Goal: Task Accomplishment & Management: Manage account settings

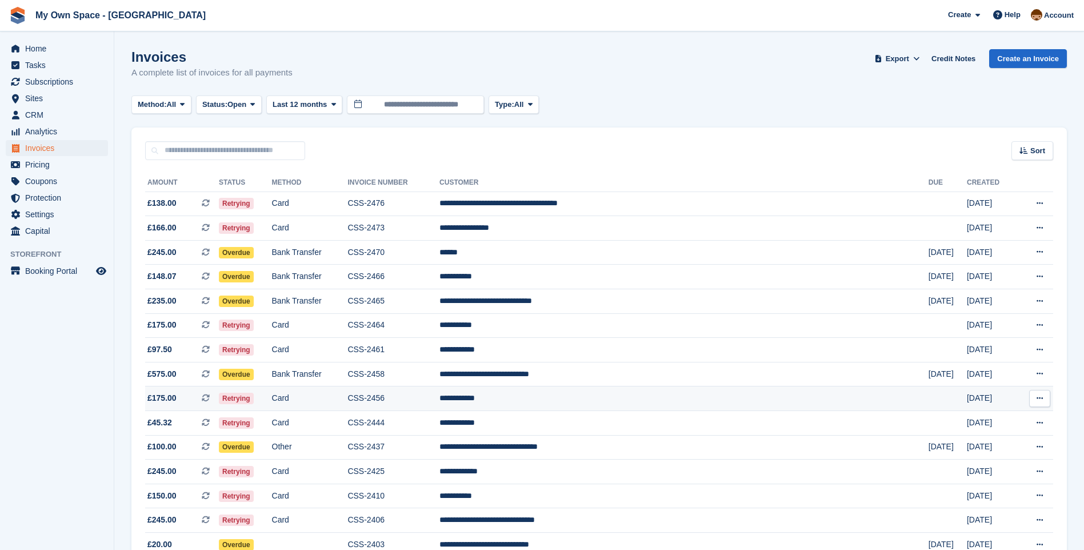
click at [555, 402] on td "**********" at bounding box center [683, 398] width 489 height 25
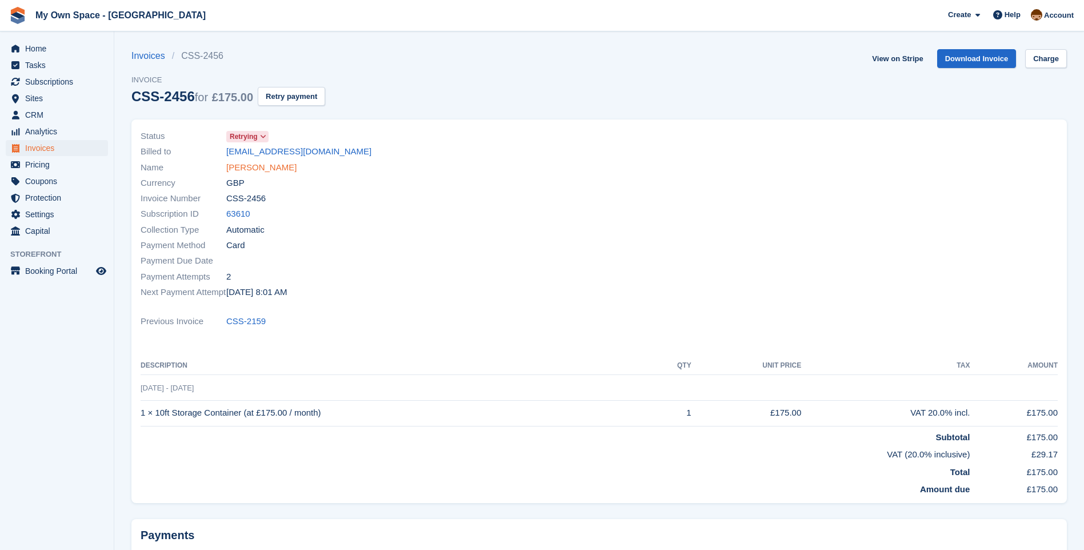
click at [268, 168] on link "Jamie Paling" at bounding box center [261, 167] width 70 height 13
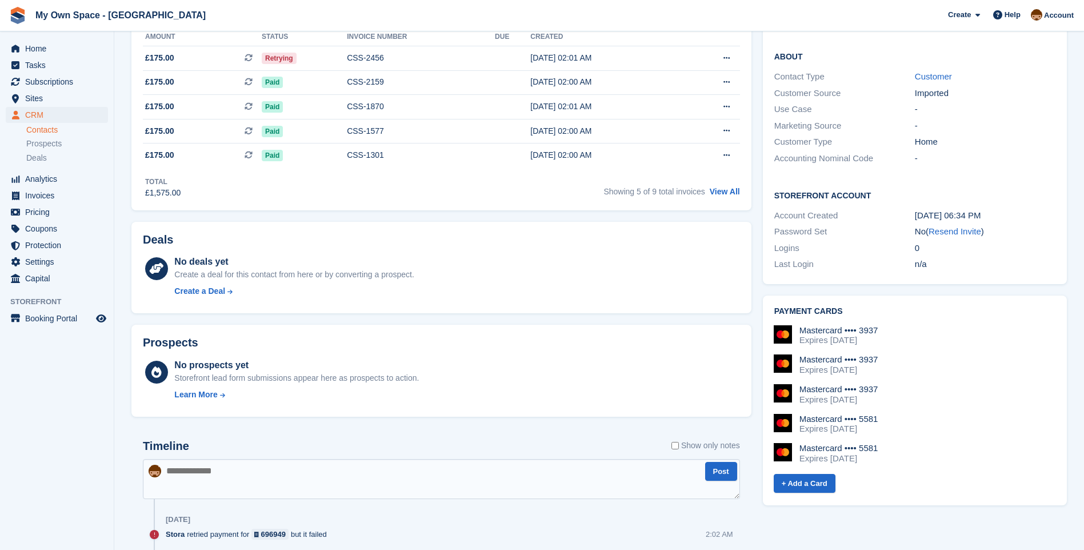
scroll to position [114, 0]
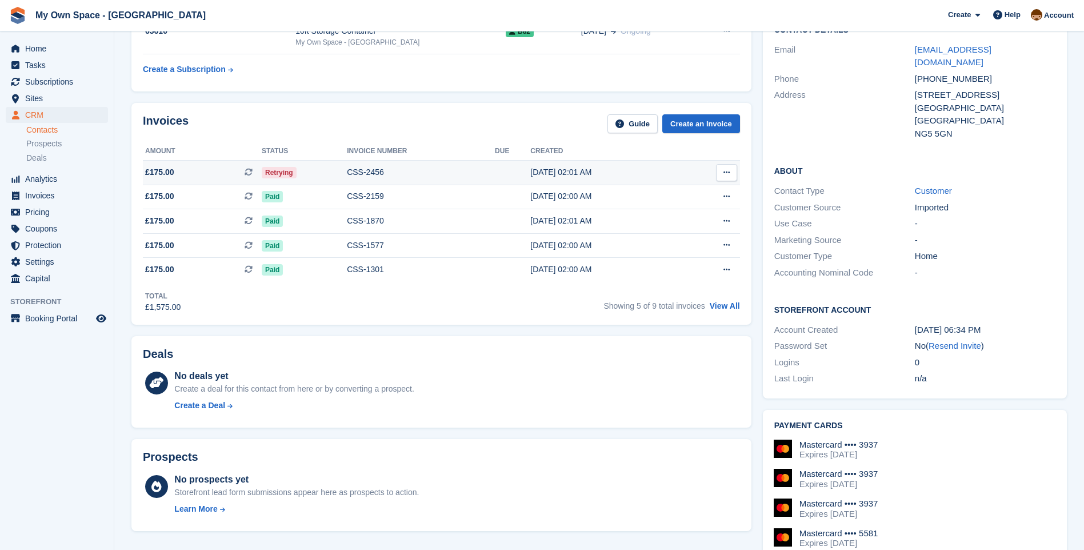
click at [378, 176] on div "CSS-2456" at bounding box center [421, 172] width 148 height 12
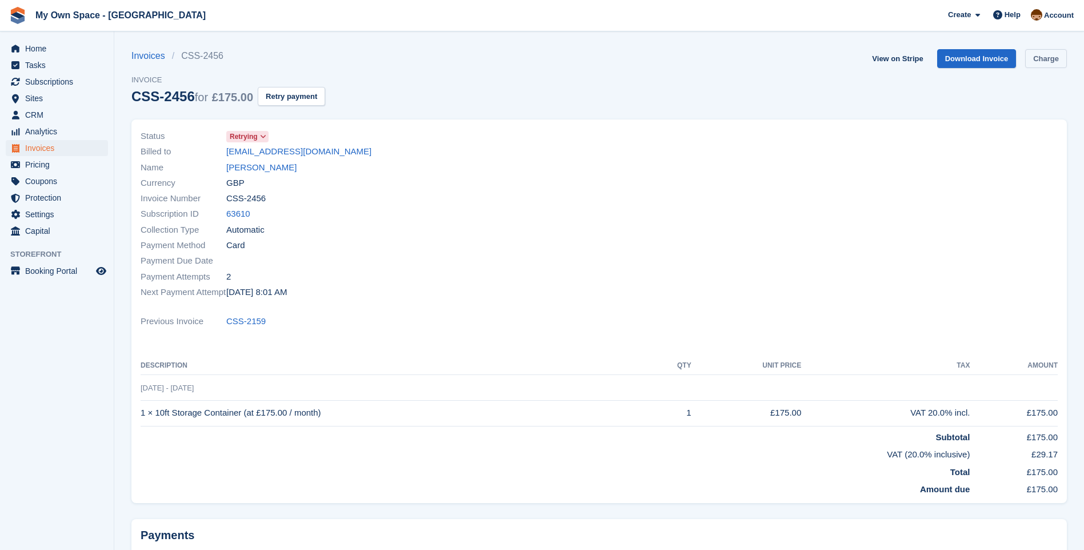
click at [1054, 57] on link "Charge" at bounding box center [1046, 58] width 42 height 19
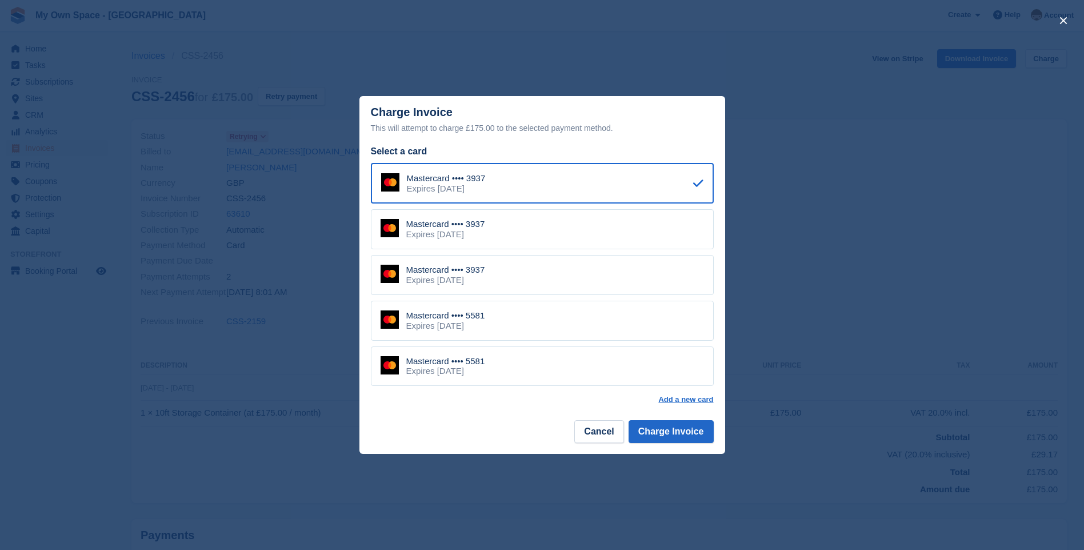
click at [447, 317] on div "Mastercard •••• 5581" at bounding box center [445, 315] width 79 height 10
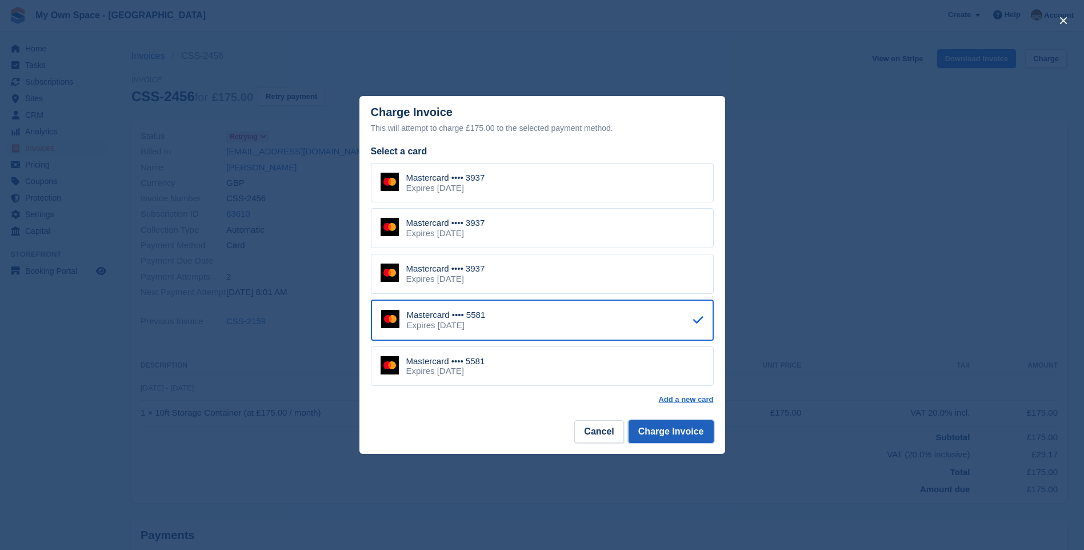
click at [671, 433] on button "Charge Invoice" at bounding box center [670, 431] width 85 height 23
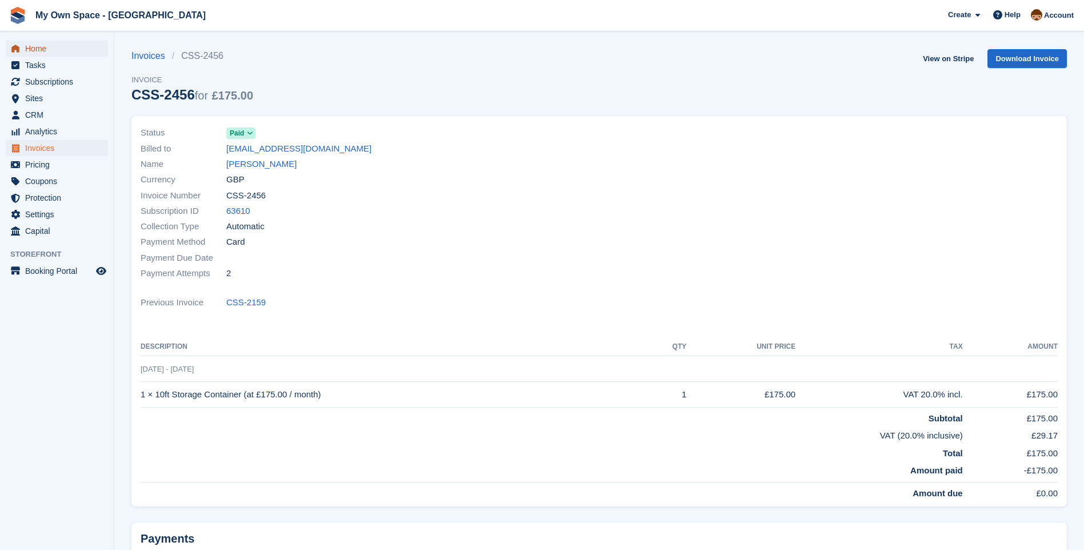
click at [44, 45] on span "Home" at bounding box center [59, 49] width 69 height 16
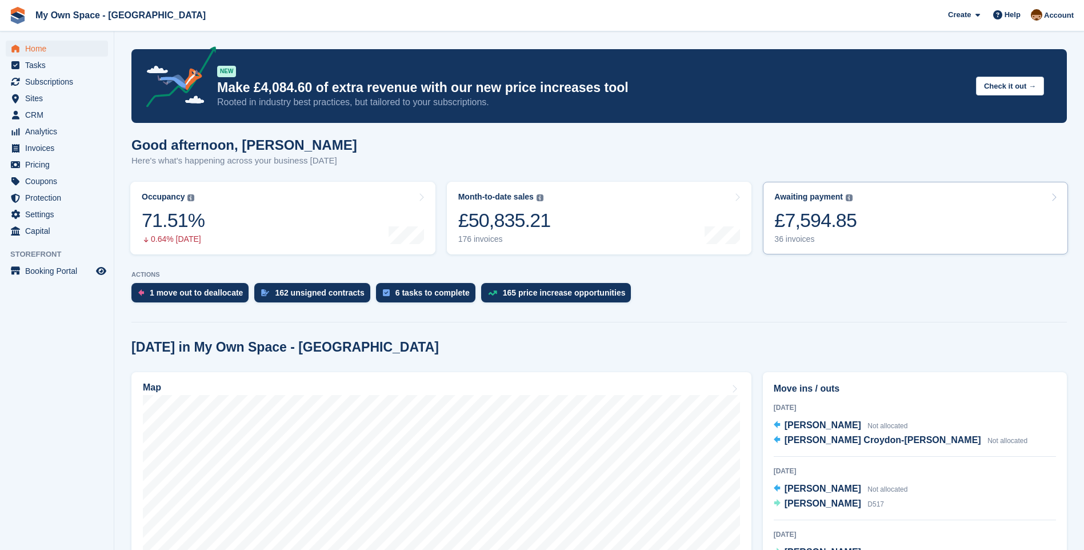
click at [800, 227] on div "£7,594.85" at bounding box center [815, 220] width 82 height 23
